Goal: Information Seeking & Learning: Learn about a topic

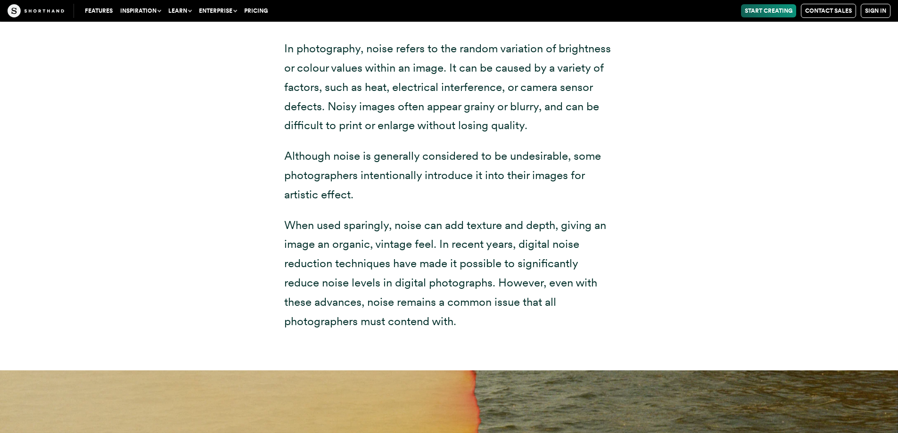
scroll to position [3960, 0]
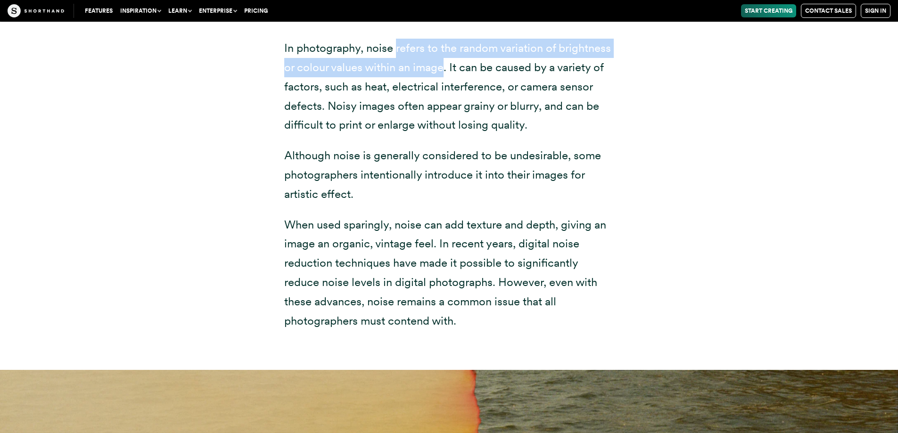
drag, startPoint x: 445, startPoint y: 68, endPoint x: 396, endPoint y: 56, distance: 49.6
click at [396, 56] on p "In photography, noise refers to the random variation of brightness or colour va…" at bounding box center [449, 87] width 330 height 96
drag, startPoint x: 447, startPoint y: 69, endPoint x: 284, endPoint y: 48, distance: 164.4
click at [284, 48] on p "In photography, noise refers to the random variation of brightness or colour va…" at bounding box center [449, 87] width 330 height 96
copy p "In photography, noise refers to the random variation of brightness or colour va…"
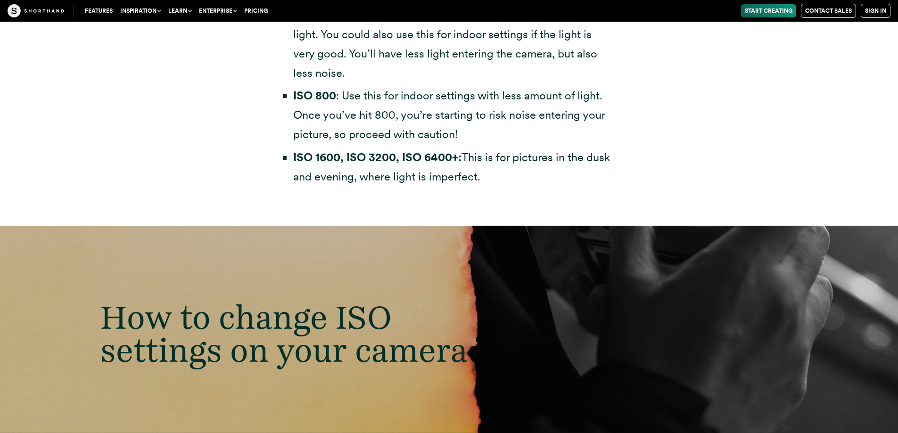
scroll to position [2828, 0]
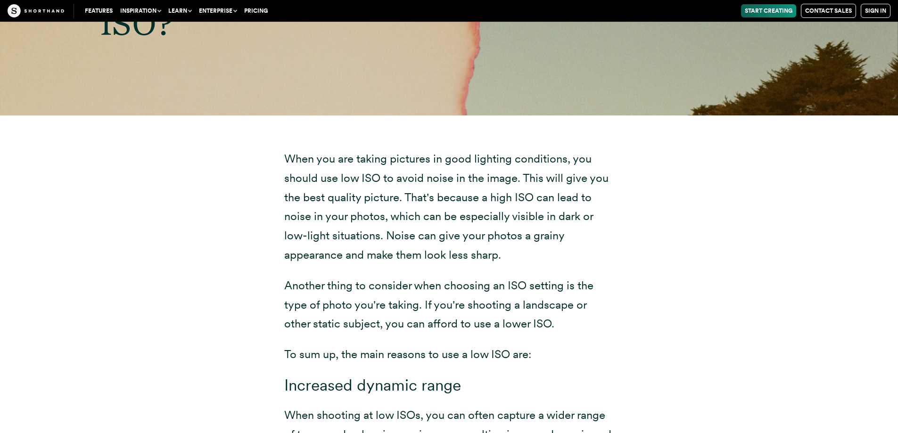
scroll to position [7219, 0]
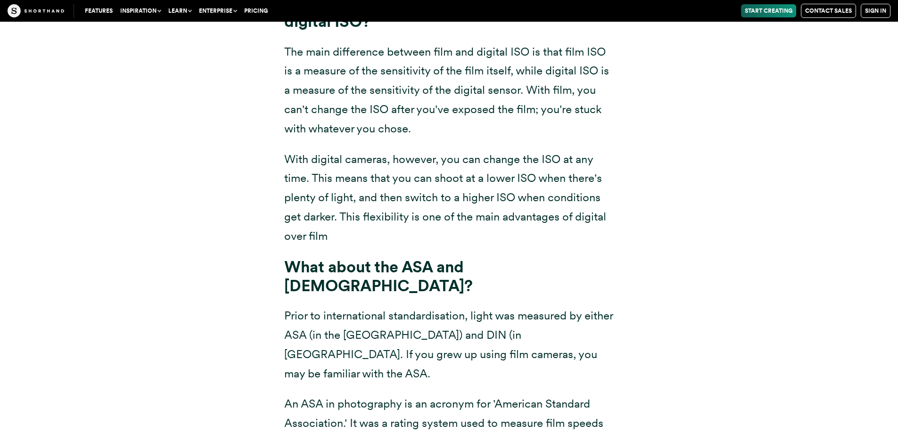
click at [659, 102] on div "What if I get ISO wrong? If you get your ISO or other settings wrong, then not …" at bounding box center [449, 308] width 735 height 897
